Goal: Use online tool/utility

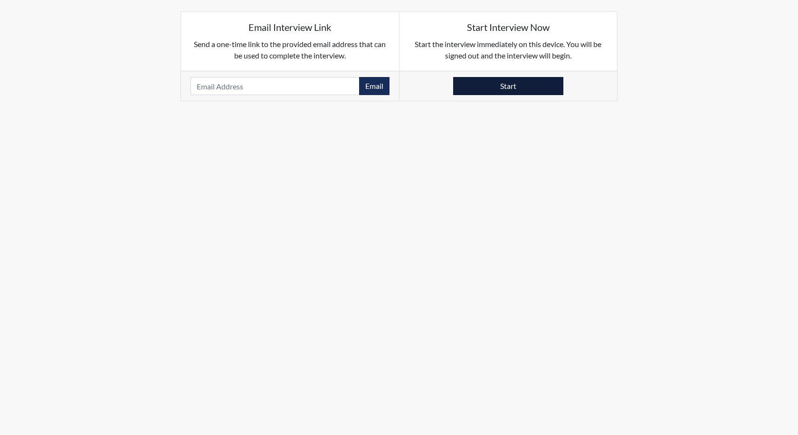
click at [474, 86] on button "Start" at bounding box center [508, 86] width 110 height 18
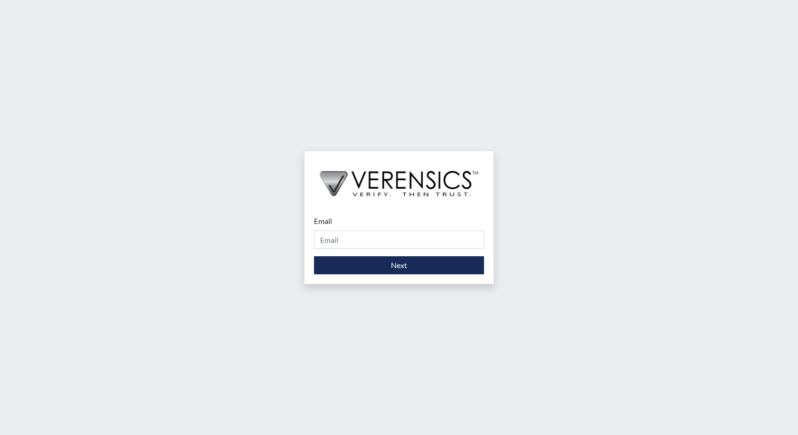
drag, startPoint x: 91, startPoint y: 273, endPoint x: 63, endPoint y: 314, distance: 49.7
click at [87, 295] on div "Email Please provide your email address. Next" at bounding box center [399, 217] width 798 height 435
click at [337, 243] on input "Email" at bounding box center [399, 239] width 170 height 18
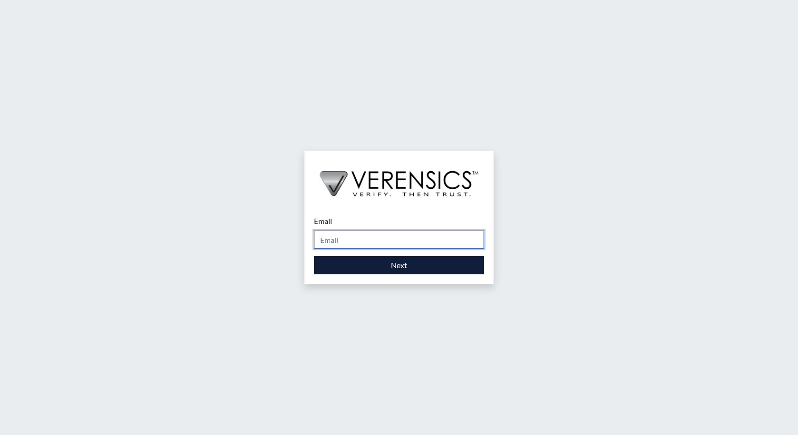
type input "[PERSON_NAME][EMAIL_ADDRESS][PERSON_NAME][DOMAIN_NAME]"
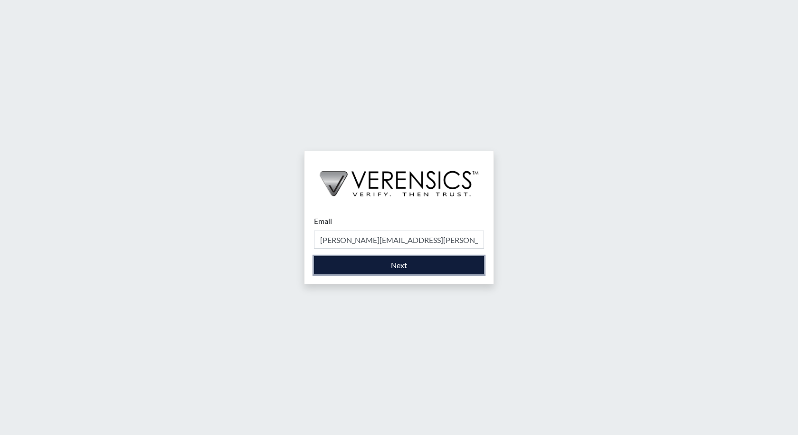
click at [378, 266] on button "Next" at bounding box center [399, 265] width 170 height 18
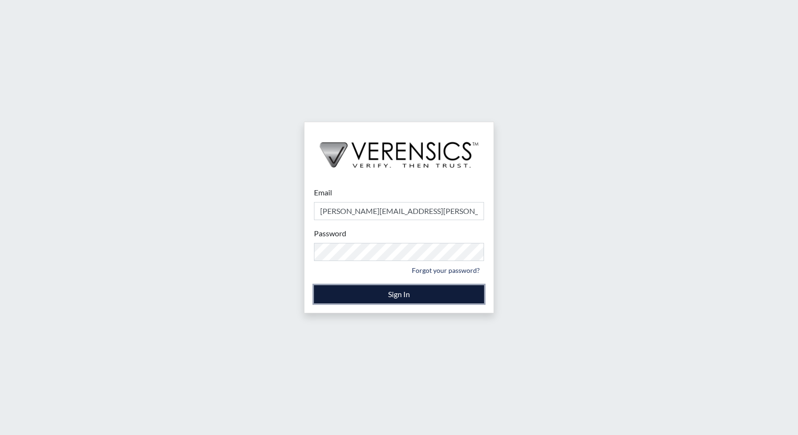
click at [384, 292] on button "Sign In" at bounding box center [399, 294] width 170 height 18
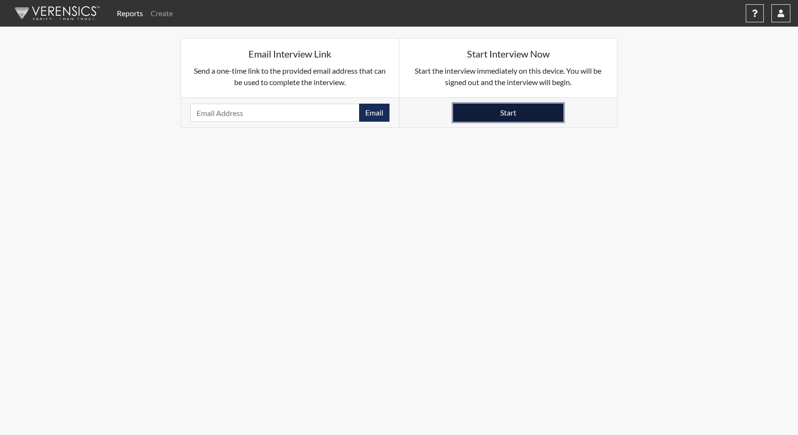
click at [503, 115] on button "Start" at bounding box center [508, 113] width 110 height 18
